Goal: Task Accomplishment & Management: Use online tool/utility

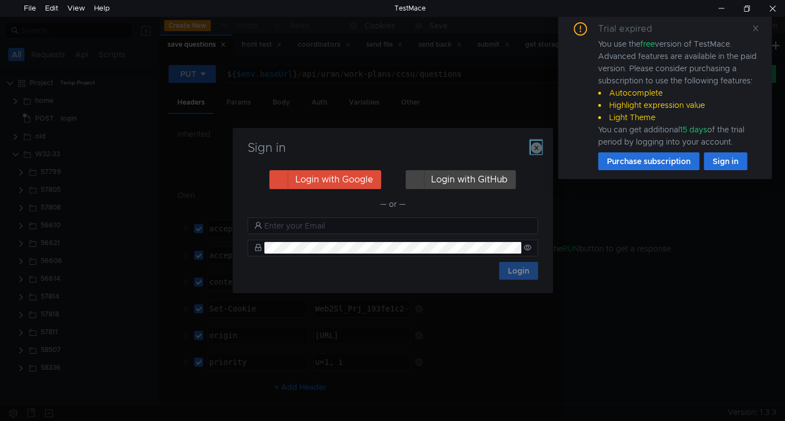
click at [534, 151] on icon "button" at bounding box center [536, 147] width 11 height 11
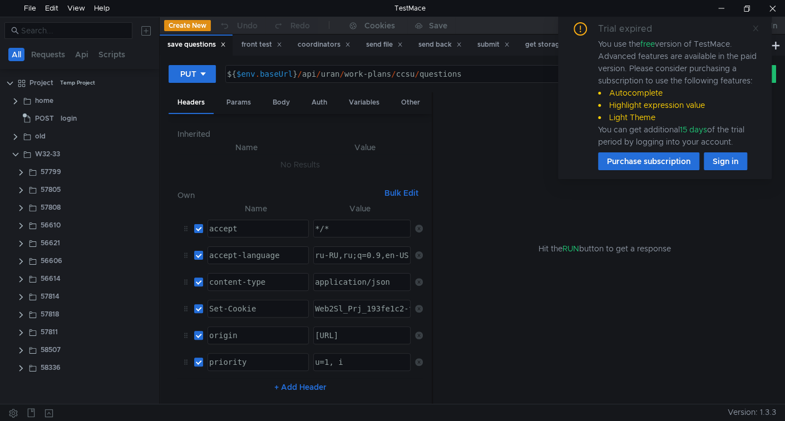
click at [760, 25] on div "Trial expired You use the free version of TestMace. Advanced features are avail…" at bounding box center [665, 96] width 214 height 166
click at [753, 27] on icon at bounding box center [756, 28] width 8 height 8
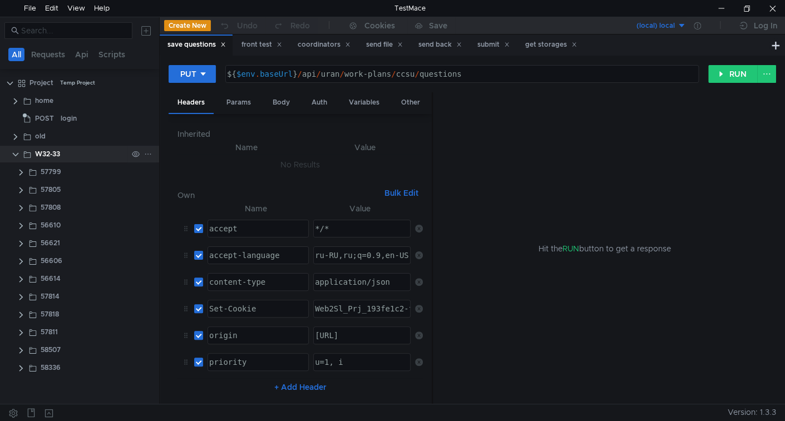
click at [151, 151] on icon at bounding box center [148, 154] width 8 height 8
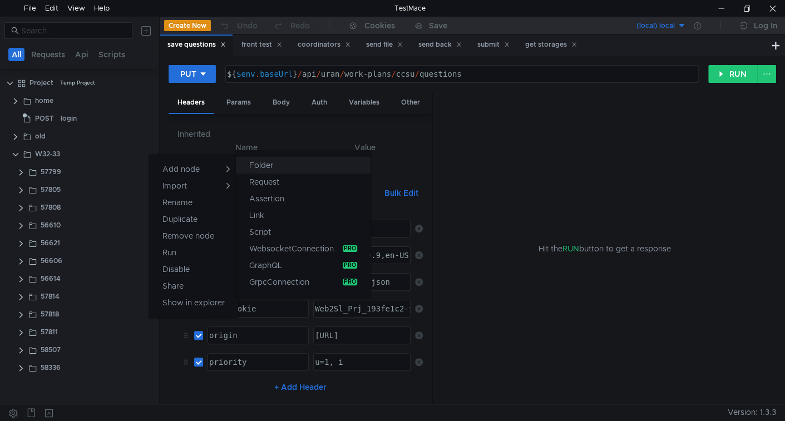
click at [278, 158] on button "Folder" at bounding box center [303, 165] width 135 height 17
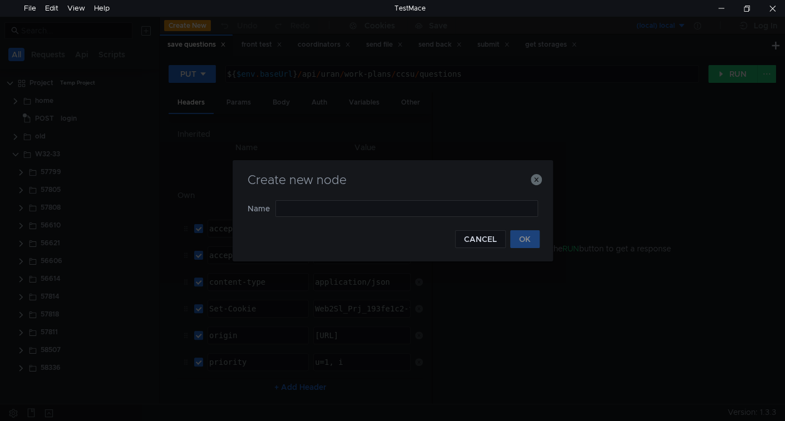
type input "58339"
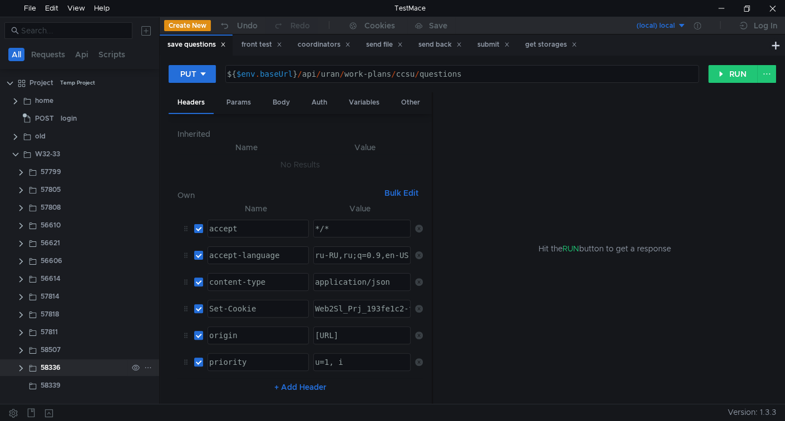
click at [18, 369] on clr-icon at bounding box center [21, 368] width 9 height 9
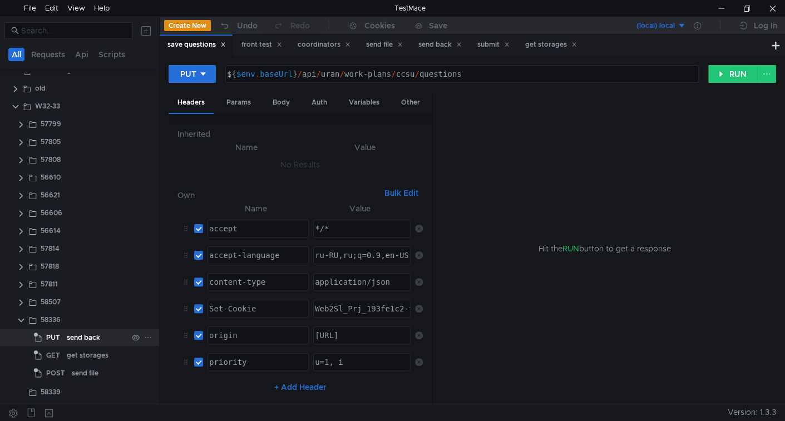
click at [78, 339] on div "send back" at bounding box center [83, 338] width 33 height 17
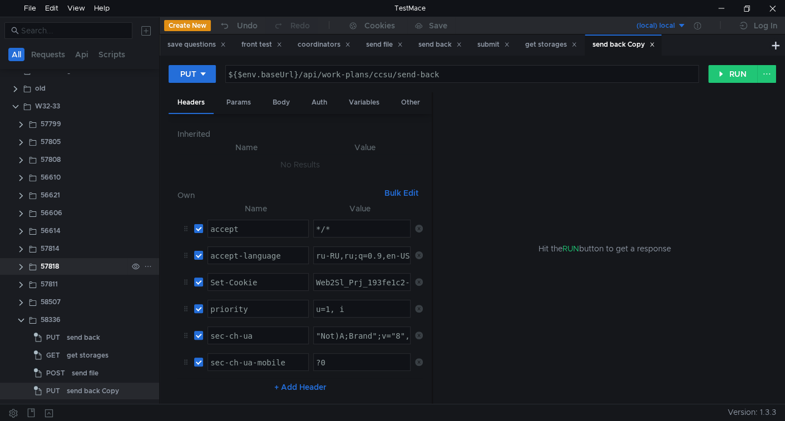
click at [23, 272] on clr-icon at bounding box center [21, 267] width 9 height 9
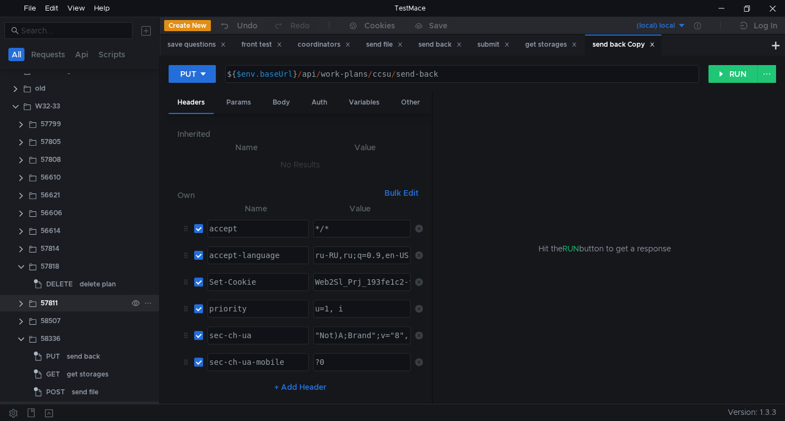
drag, startPoint x: 21, startPoint y: 311, endPoint x: 26, endPoint y: 340, distance: 28.8
click at [21, 272] on clr-icon at bounding box center [21, 267] width 9 height 9
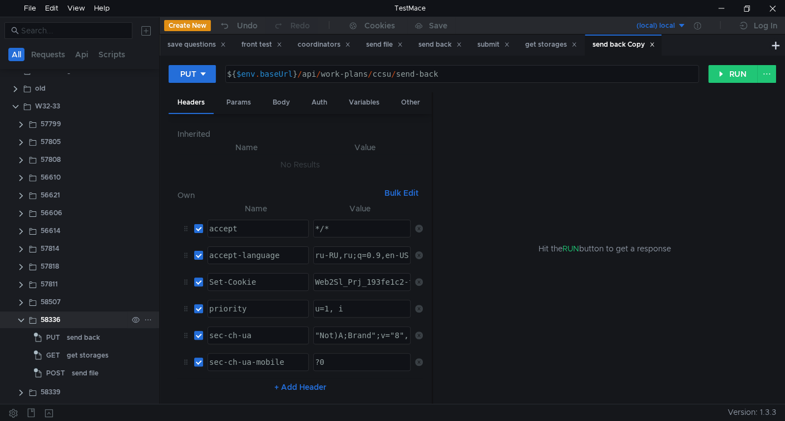
click at [22, 322] on clr-icon at bounding box center [21, 320] width 9 height 9
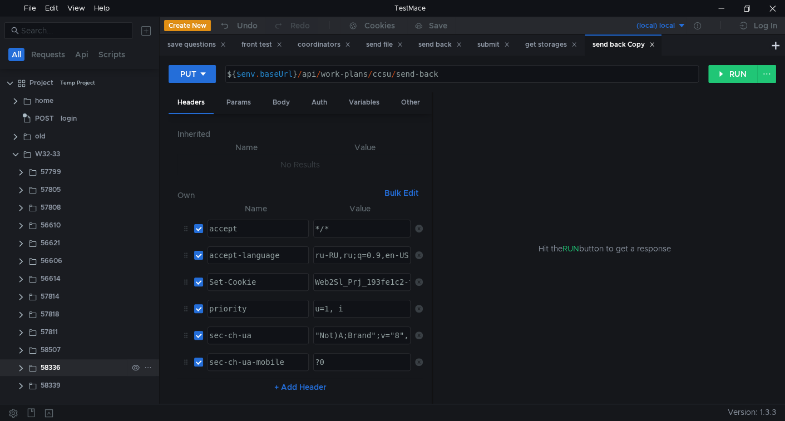
scroll to position [0, 0]
click at [22, 383] on clr-icon at bounding box center [21, 386] width 9 height 9
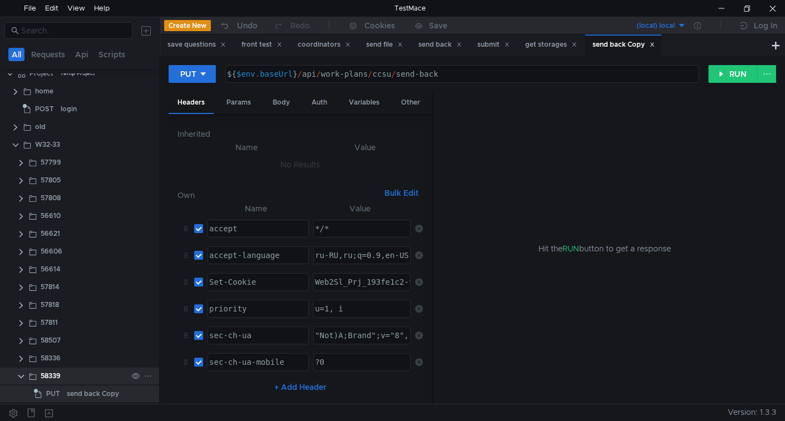
scroll to position [12, 0]
click at [84, 386] on div "send back Copy" at bounding box center [93, 391] width 52 height 17
click at [89, 394] on div "send back Copy" at bounding box center [93, 391] width 52 height 17
